Goal: Download file/media

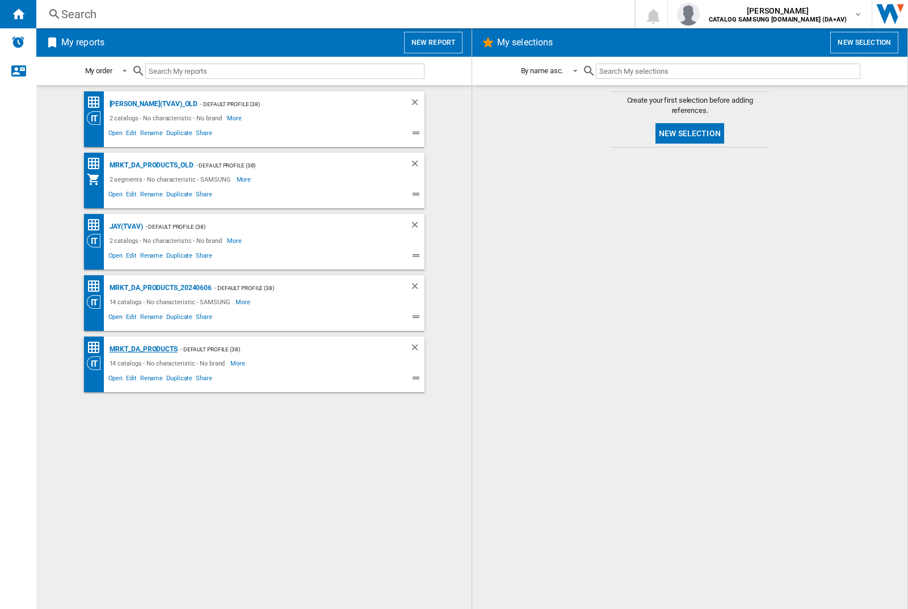
click at [143, 349] on div "MRKT_DA_PRODUCTS" at bounding box center [142, 349] width 71 height 14
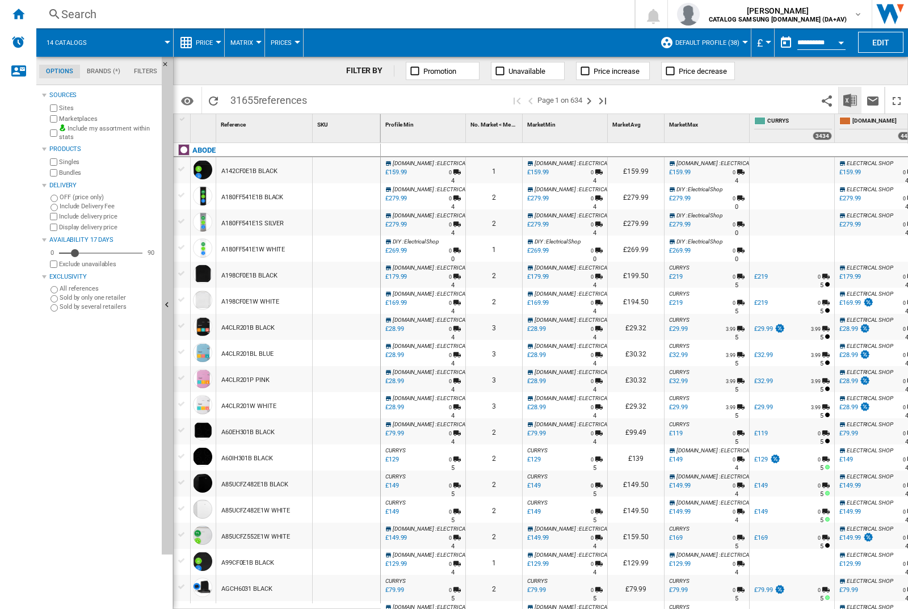
click at [849, 99] on img "Download in Excel" at bounding box center [850, 101] width 14 height 14
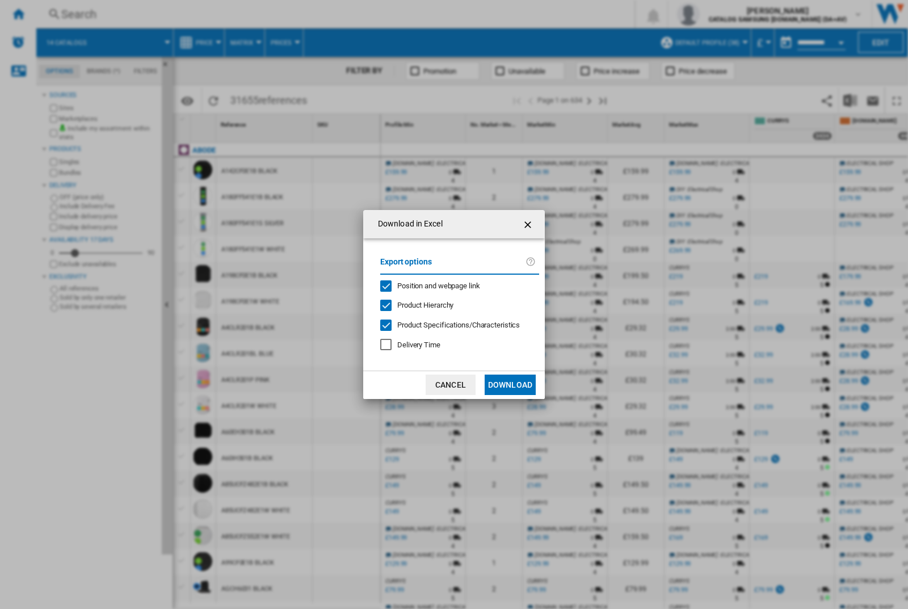
click at [431, 285] on span "Position and webpage link" at bounding box center [438, 285] width 83 height 9
click at [510, 385] on button "Download" at bounding box center [509, 384] width 51 height 20
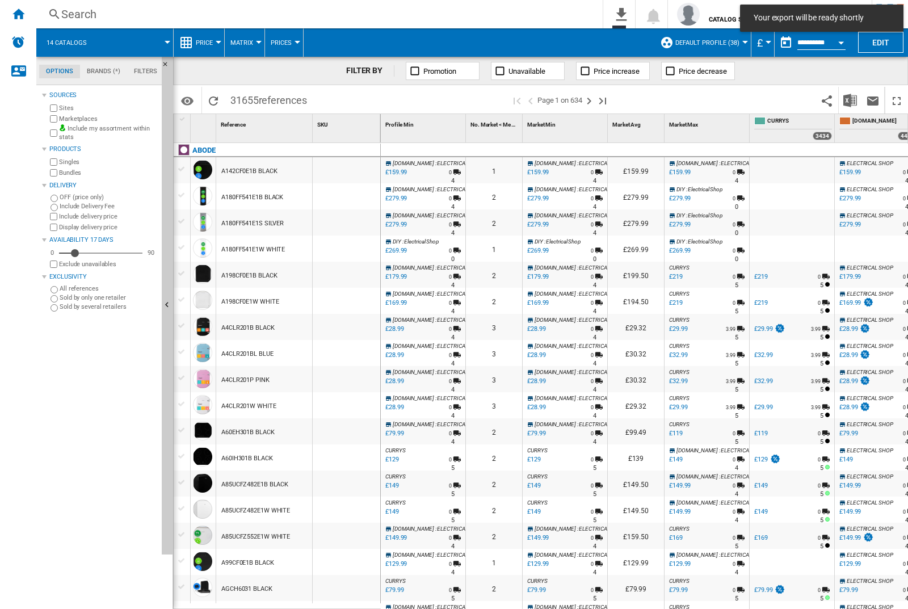
click at [350, 168] on div at bounding box center [347, 170] width 68 height 26
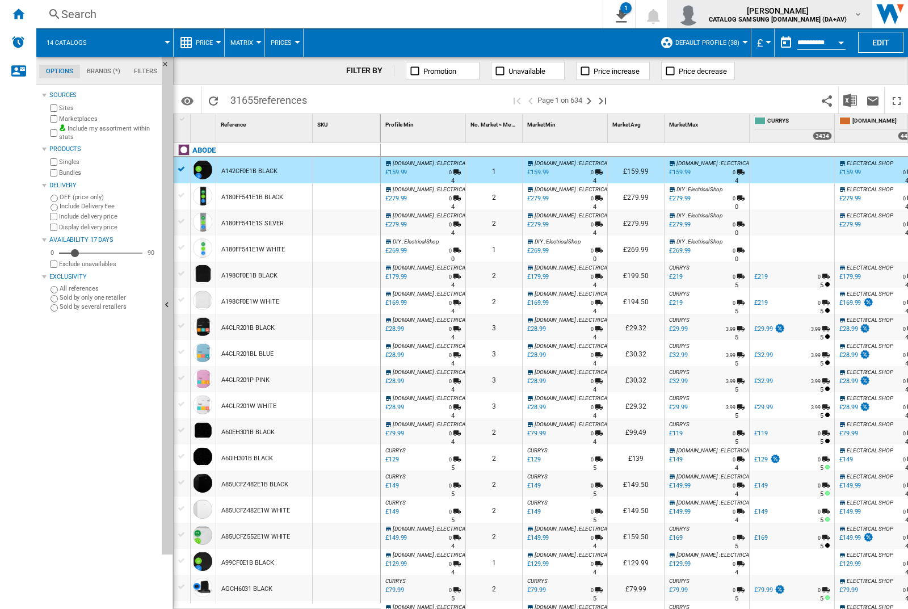
click at [699, 14] on img "button" at bounding box center [688, 14] width 23 height 23
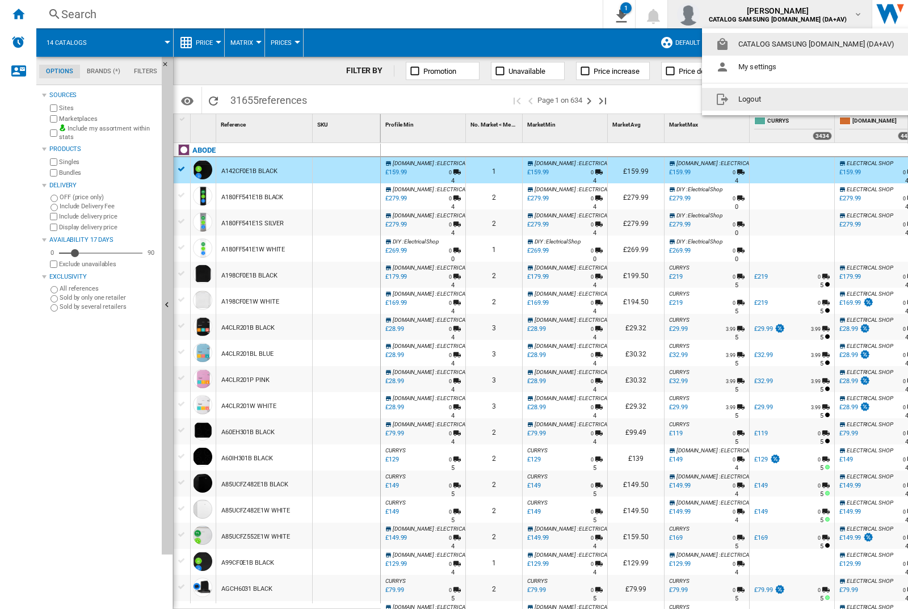
click at [789, 99] on button "Logout" at bounding box center [807, 99] width 210 height 23
